Goal: Navigation & Orientation: Understand site structure

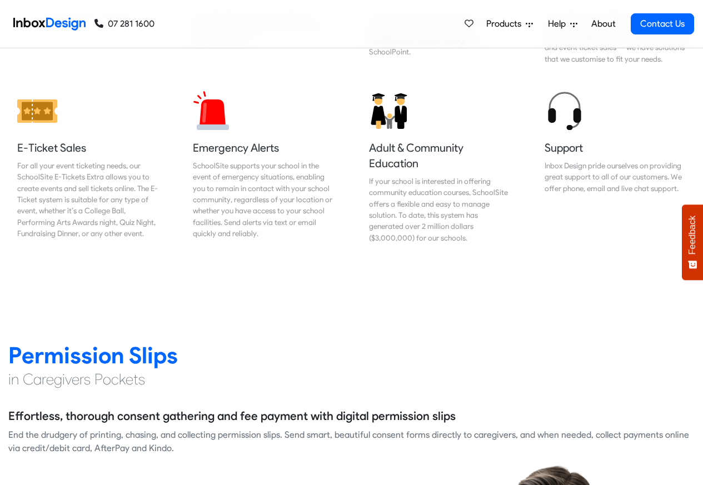
scroll to position [1269, 0]
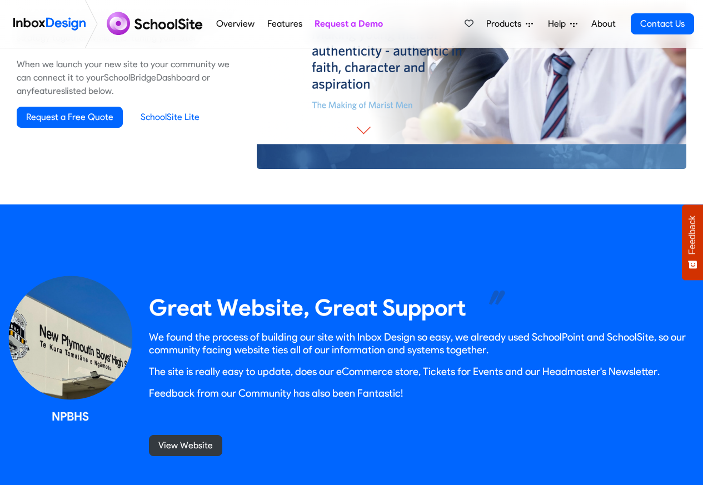
scroll to position [867, 0]
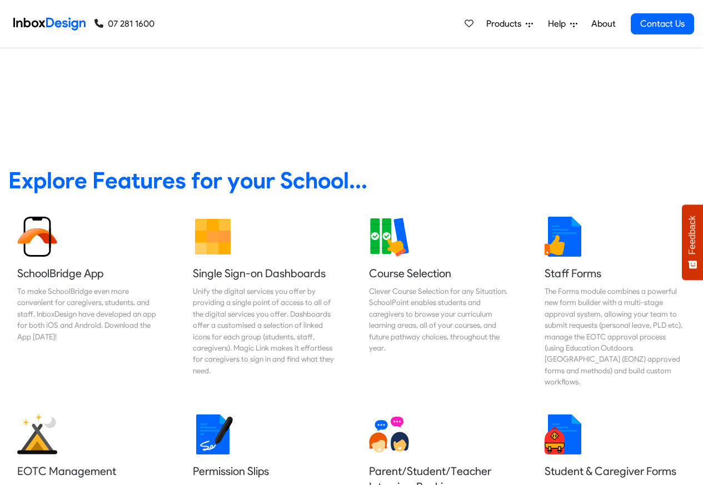
scroll to position [467, 0]
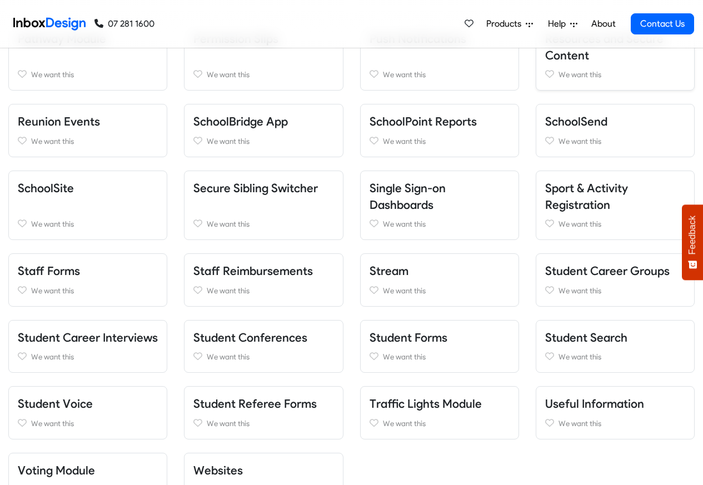
scroll to position [934, 0]
